Goal: Information Seeking & Learning: Learn about a topic

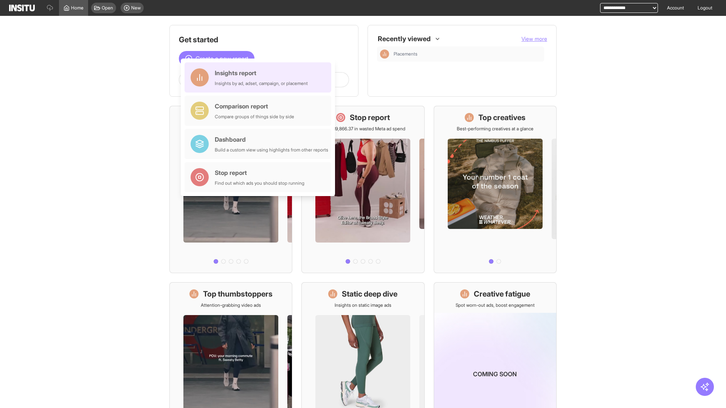
click at [260, 77] on div "Insights report Insights by ad, adset, campaign, or placement" at bounding box center [261, 77] width 93 height 18
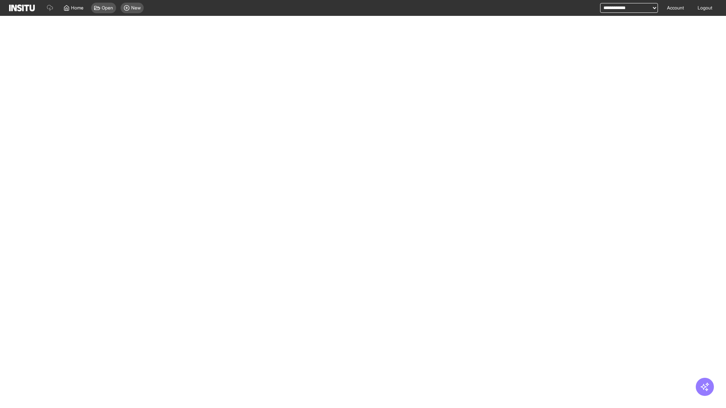
select select "**"
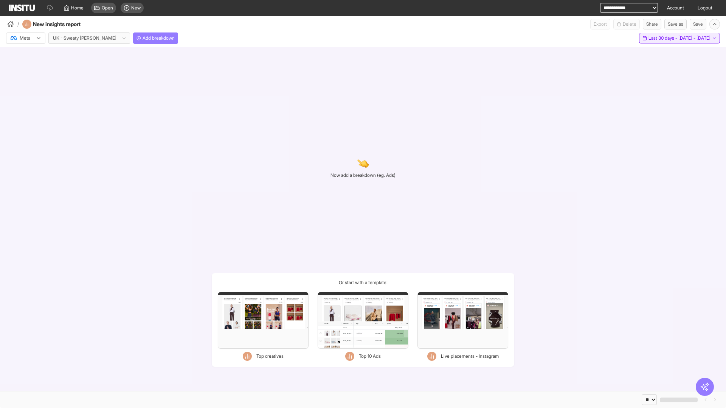
click at [662, 38] on span "Last 30 days - [DATE] - [DATE]" at bounding box center [679, 38] width 62 height 6
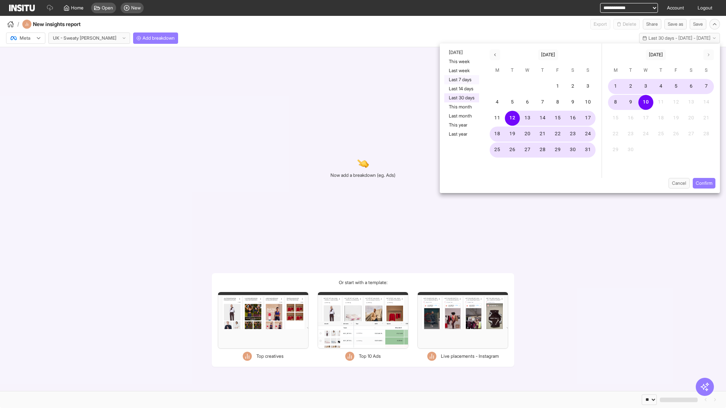
click at [461, 80] on button "Last 7 days" at bounding box center [461, 79] width 35 height 9
